Goal: Find specific page/section: Find specific page/section

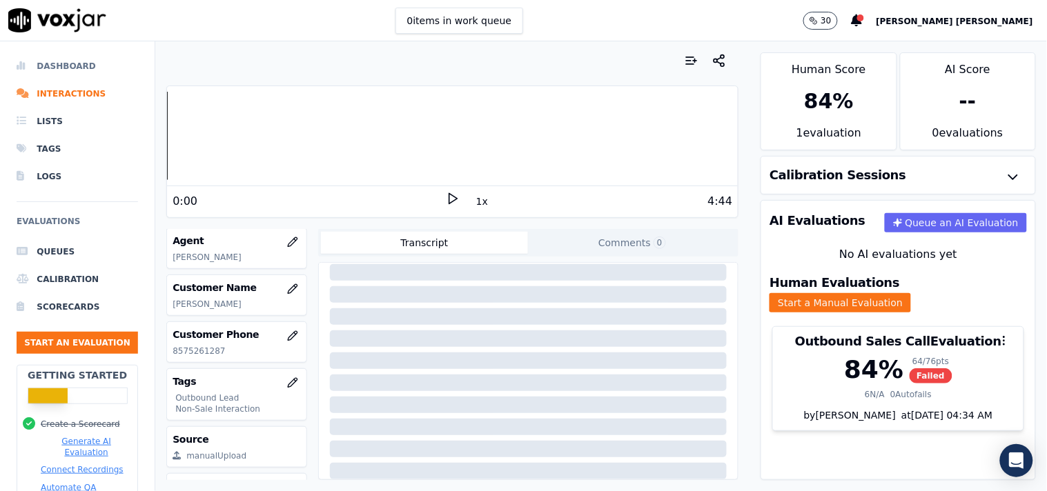
click at [81, 68] on li "Dashboard" at bounding box center [77, 66] width 121 height 28
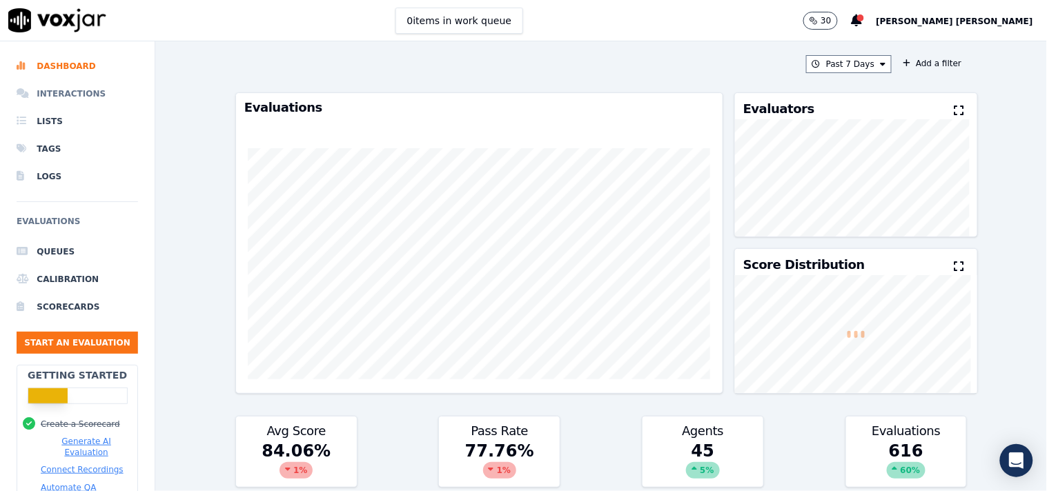
click at [88, 92] on li "Interactions" at bounding box center [77, 94] width 121 height 28
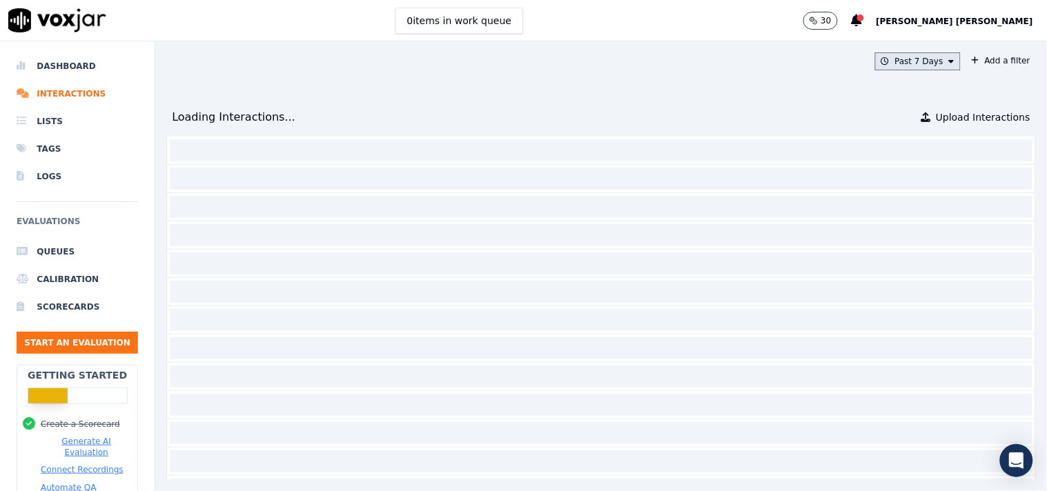
click at [921, 66] on button "Past 7 Days" at bounding box center [918, 61] width 86 height 18
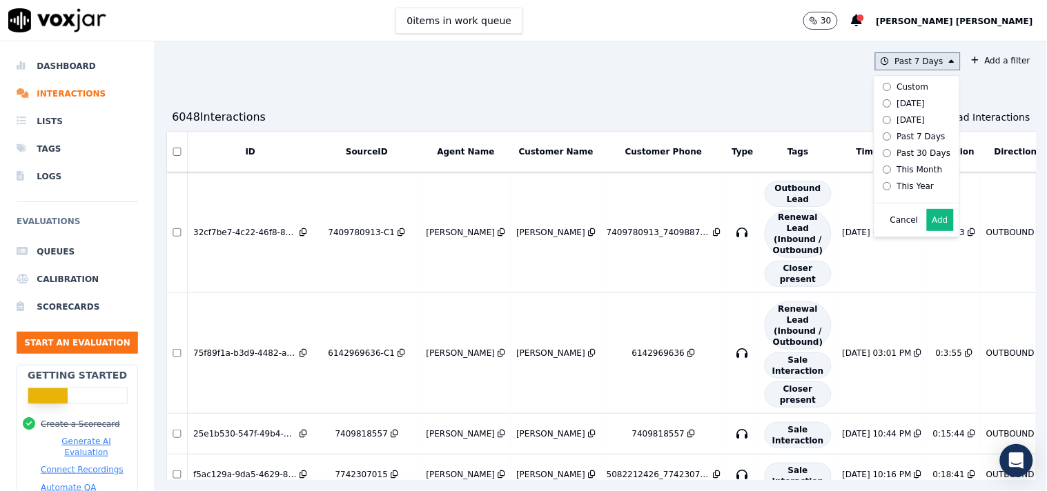
click at [927, 228] on button "Add" at bounding box center [940, 220] width 27 height 22
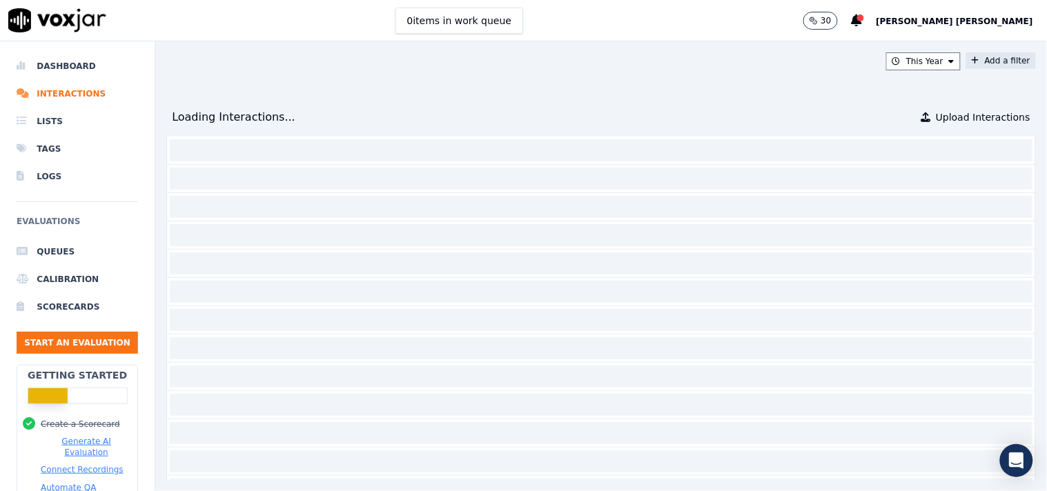
click at [966, 62] on button "Add a filter" at bounding box center [1001, 60] width 70 height 17
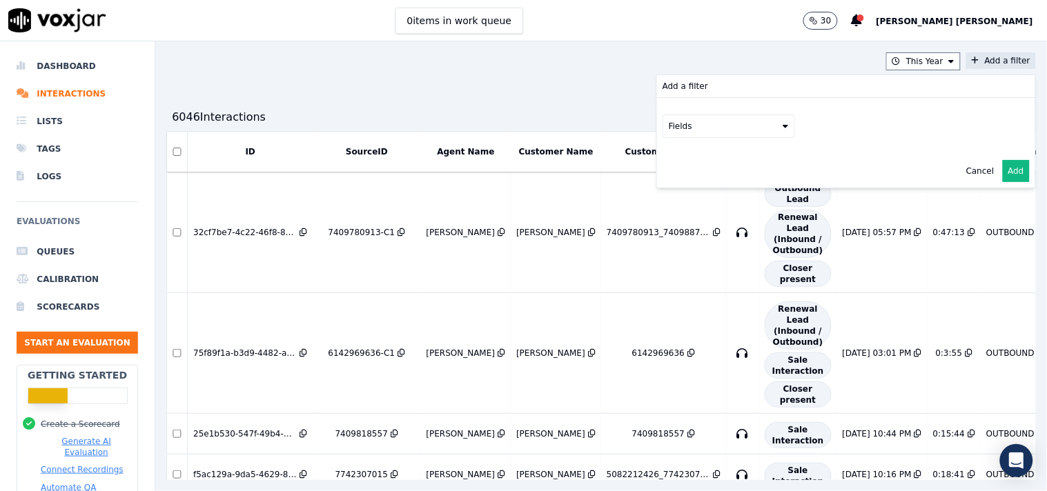
click at [783, 127] on icon at bounding box center [786, 126] width 6 height 8
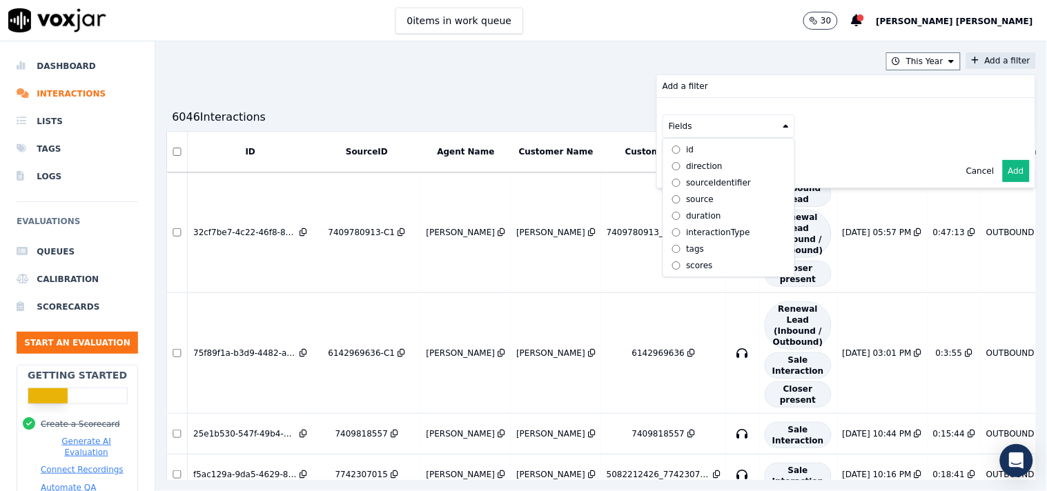
scroll to position [44, 0]
click at [690, 260] on div "customers" at bounding box center [707, 265] width 43 height 11
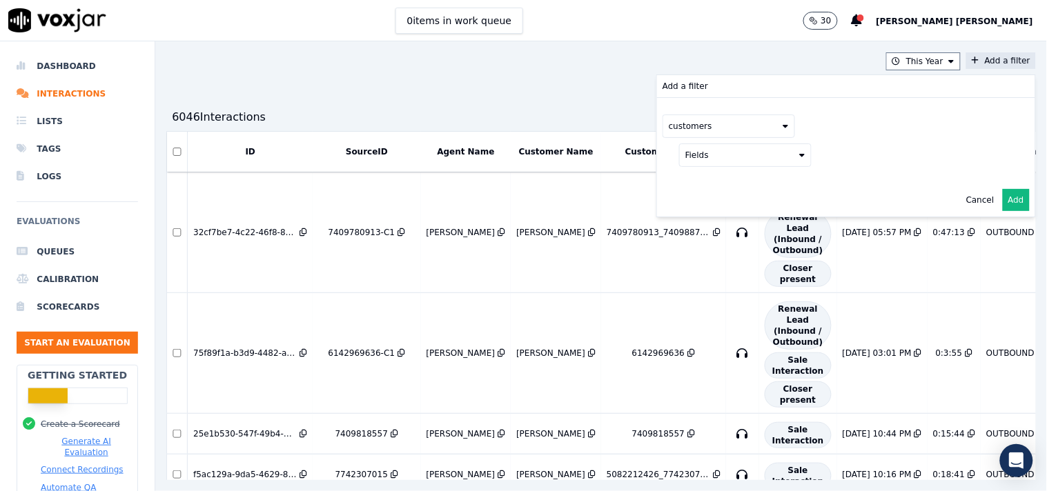
click at [800, 159] on icon at bounding box center [803, 155] width 6 height 8
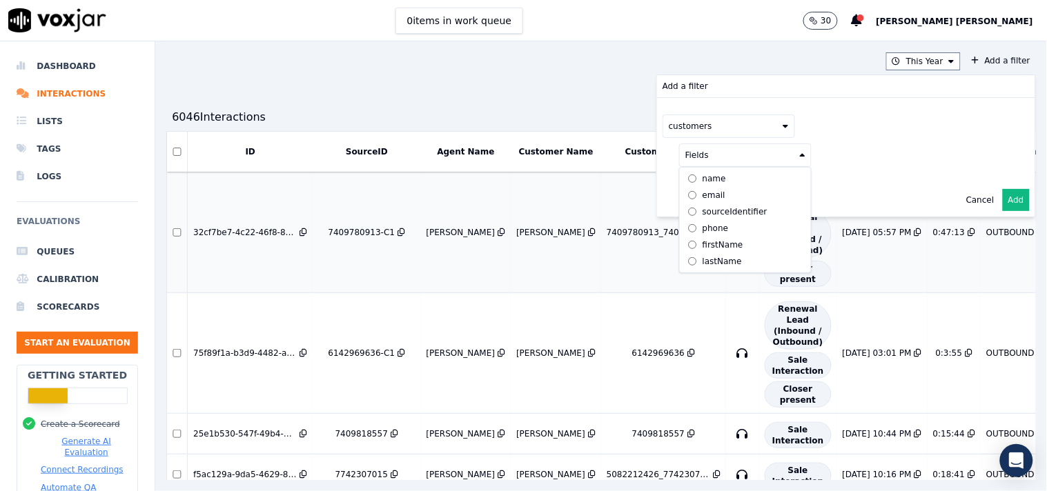
click at [701, 226] on label "phone" at bounding box center [746, 228] width 126 height 17
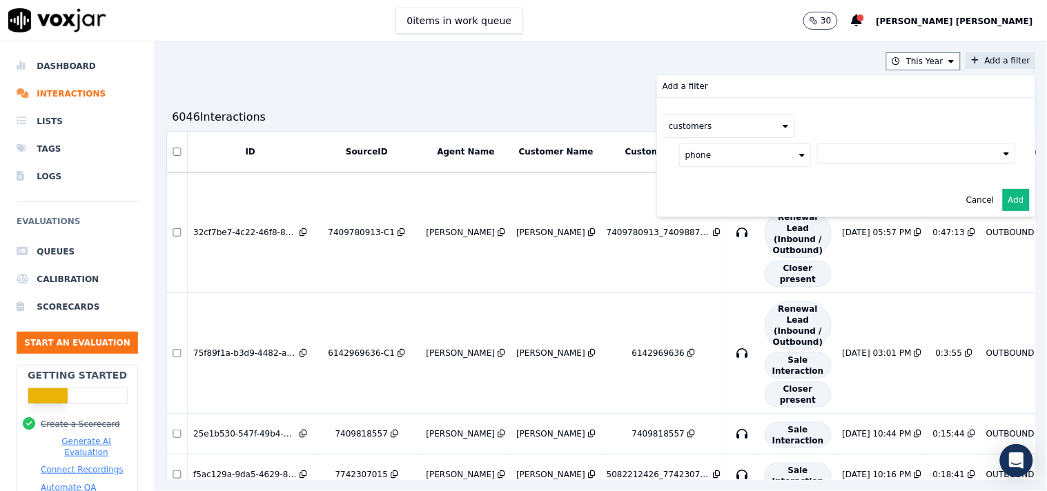
click at [894, 150] on button at bounding box center [916, 154] width 199 height 21
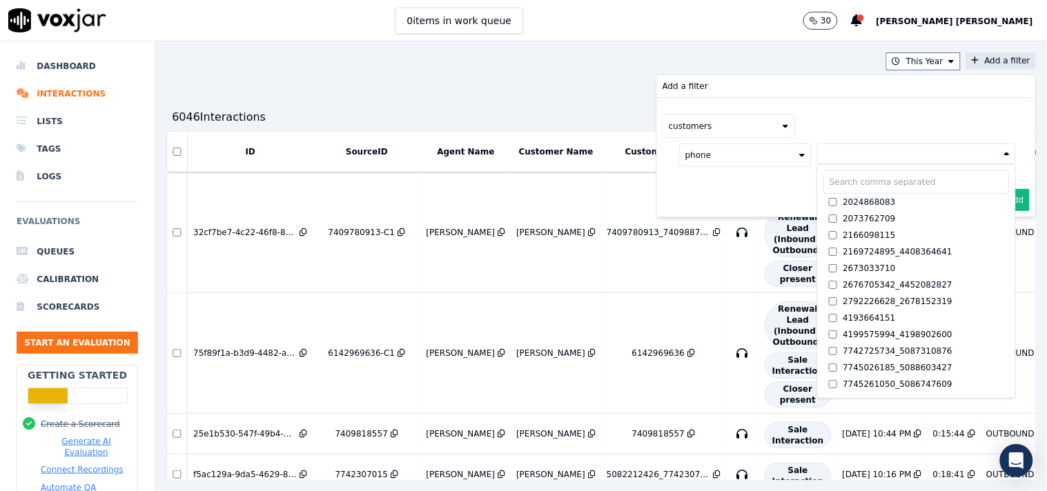
click at [860, 182] on input "text" at bounding box center [916, 181] width 186 height 23
